Goal: Find specific page/section: Find specific page/section

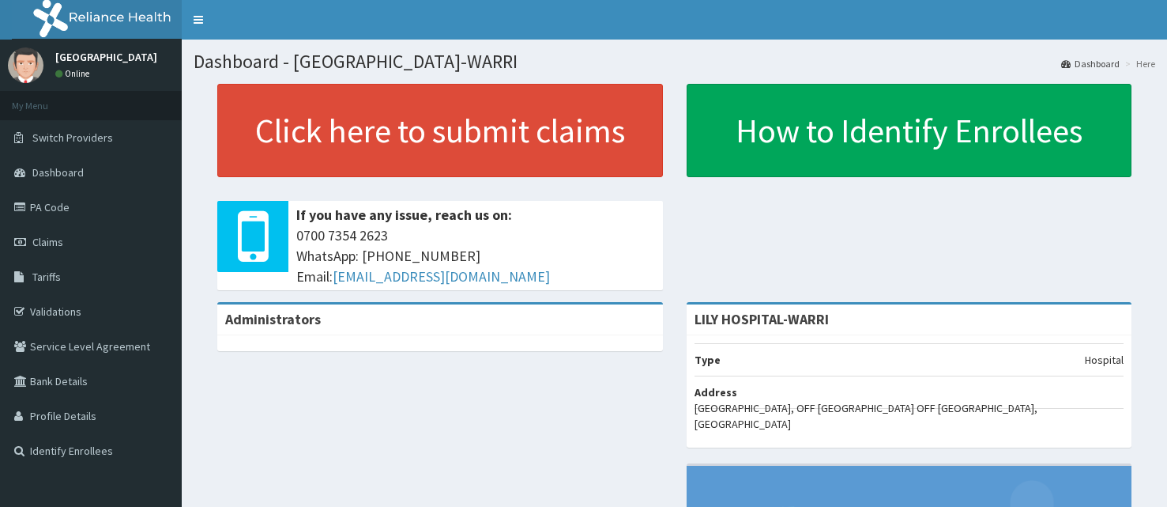
click at [40, 207] on link "PA Code" at bounding box center [91, 207] width 182 height 35
click at [77, 234] on link "Claims" at bounding box center [91, 241] width 182 height 35
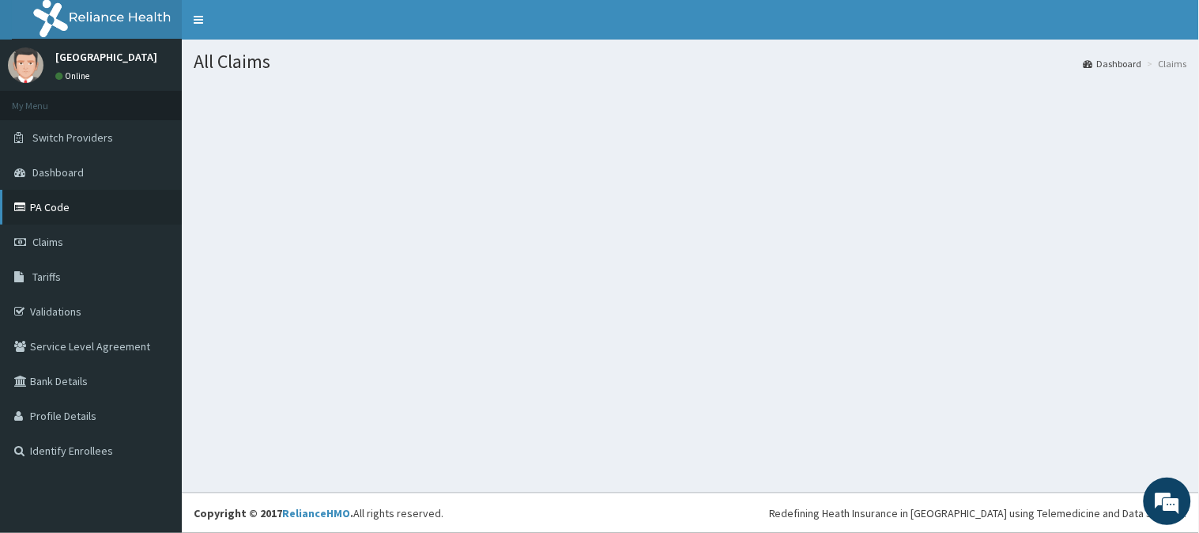
click at [89, 205] on link "PA Code" at bounding box center [91, 207] width 182 height 35
